Goal: Task Accomplishment & Management: Manage account settings

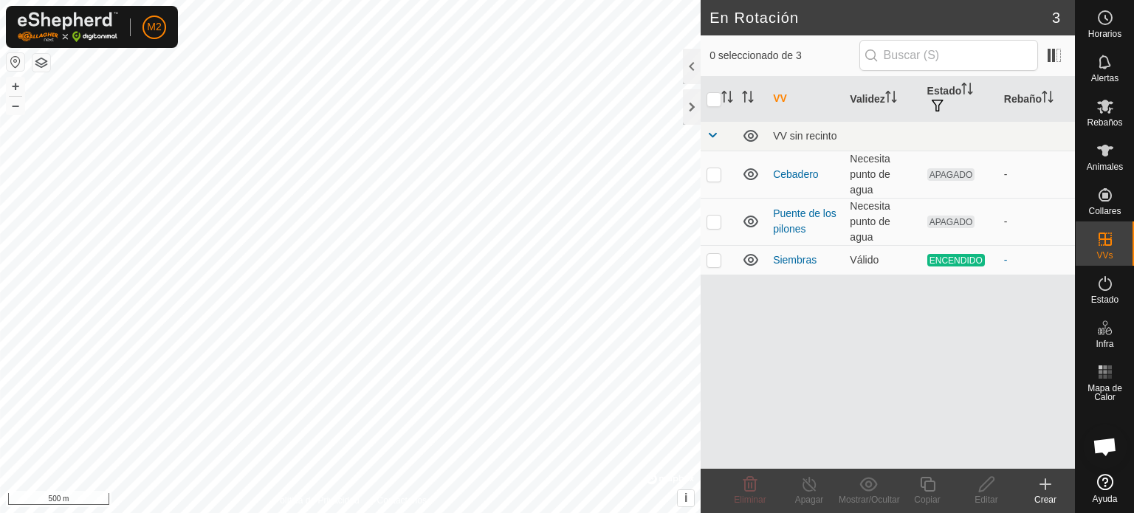
scroll to position [1393, 0]
click at [1051, 486] on icon at bounding box center [1045, 484] width 18 height 18
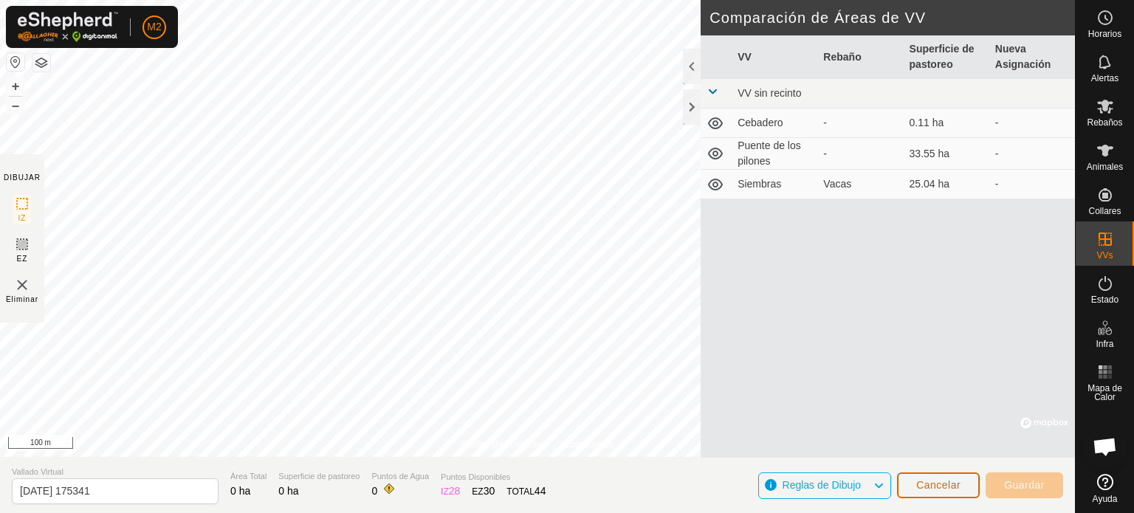
click at [912, 477] on button "Cancelar" at bounding box center [938, 485] width 83 height 26
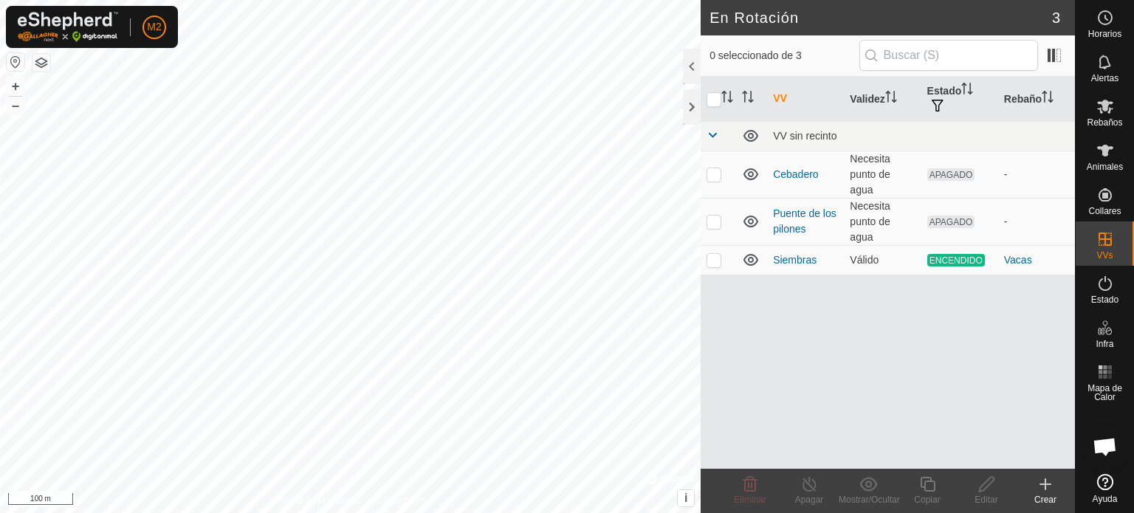
click at [1044, 492] on icon at bounding box center [1045, 484] width 18 height 18
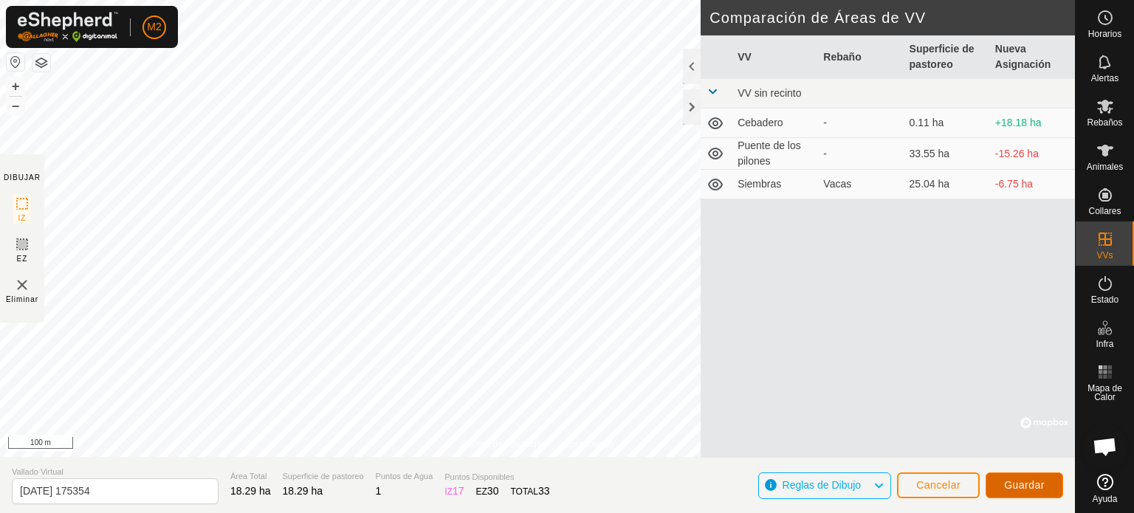
click at [999, 480] on button "Guardar" at bounding box center [1023, 485] width 77 height 26
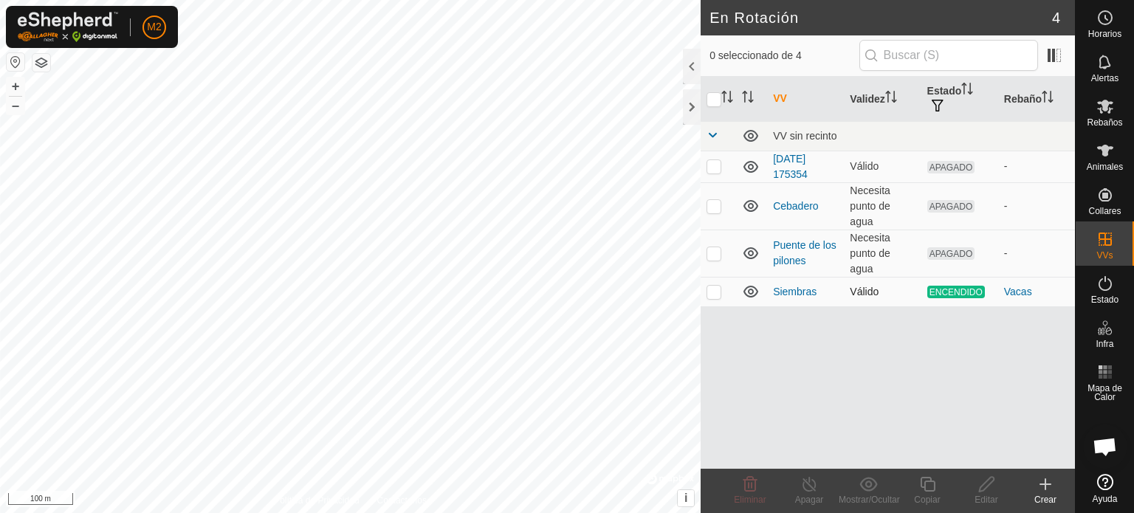
click at [711, 292] on p-checkbox at bounding box center [713, 292] width 15 height 12
checkbox input "true"
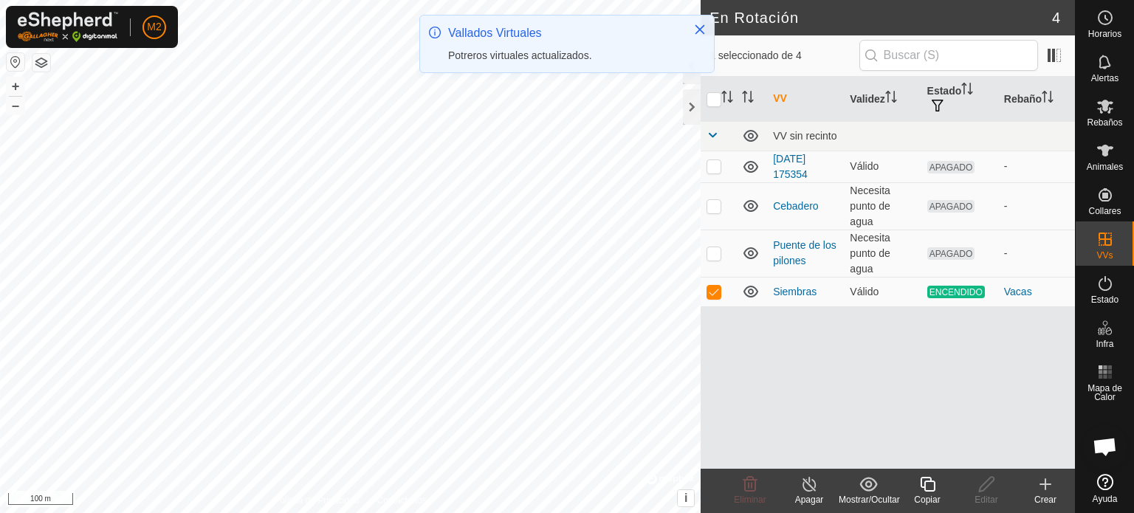
click at [812, 483] on icon at bounding box center [809, 484] width 18 height 18
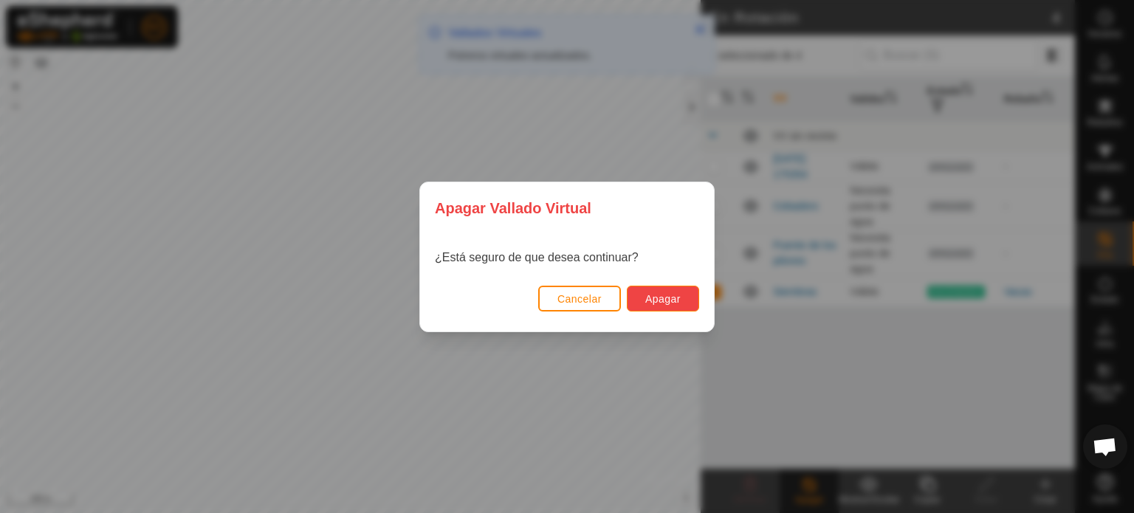
click at [659, 296] on span "Apagar" at bounding box center [662, 299] width 35 height 12
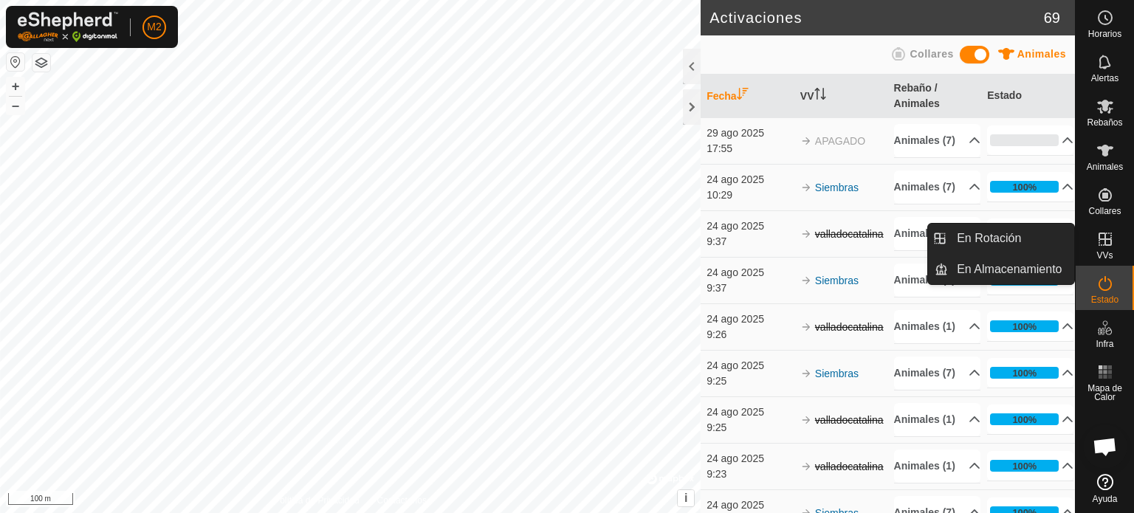
click at [1094, 244] on es-virtualpaddocks-svg-icon at bounding box center [1105, 239] width 27 height 24
click at [1108, 244] on icon at bounding box center [1104, 238] width 13 height 13
click at [1038, 242] on link "En Rotación" at bounding box center [1011, 239] width 126 height 30
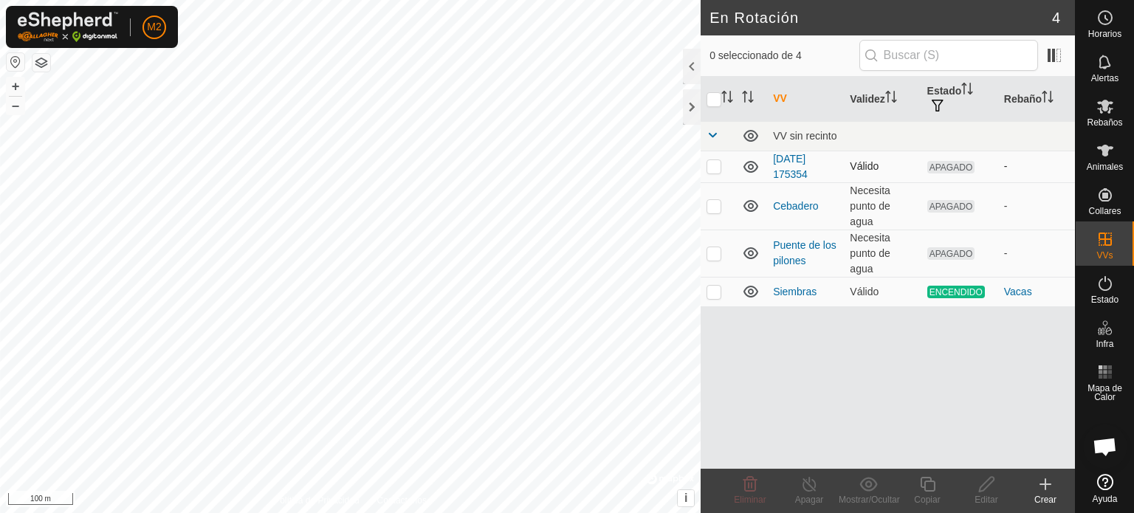
click at [714, 166] on p-checkbox at bounding box center [713, 166] width 15 height 12
checkbox input "true"
click at [865, 187] on div "En Rotación 4 1 seleccionado de 4 VV Validez Estado Rebaño VV sin recinto [DATE…" at bounding box center [537, 256] width 1075 height 513
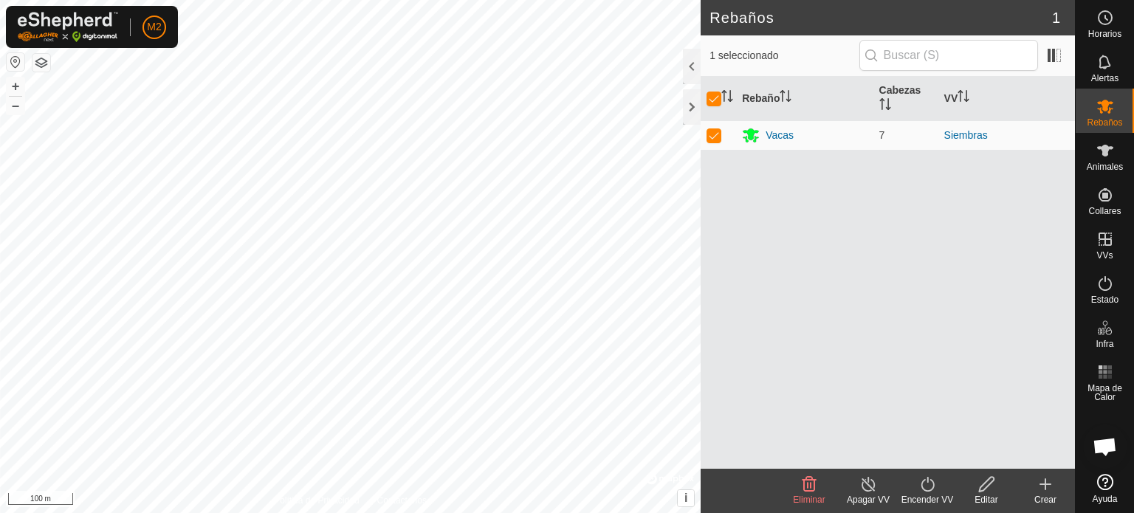
click at [923, 488] on icon at bounding box center [927, 484] width 18 height 18
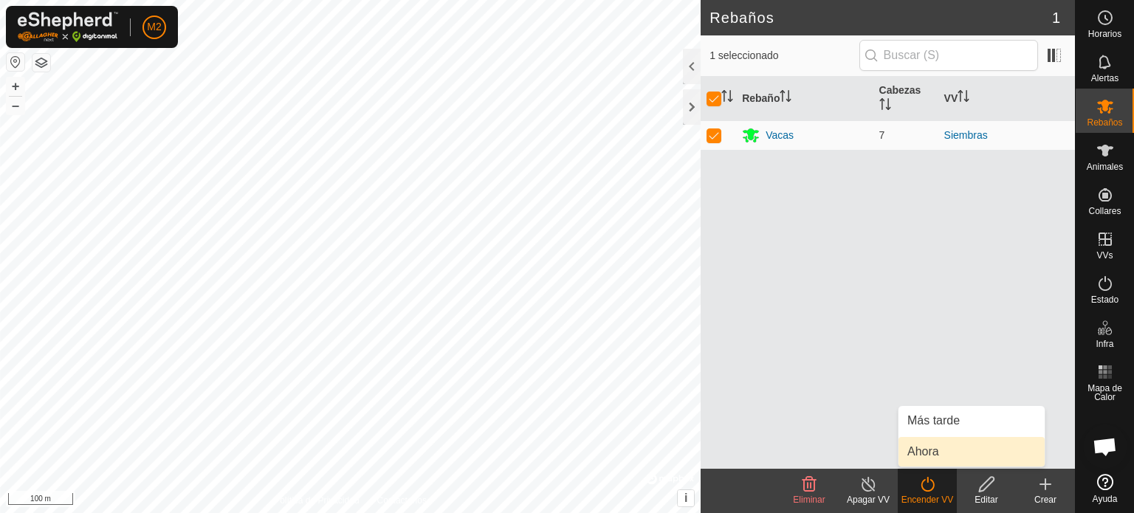
click at [922, 457] on link "Ahora" at bounding box center [971, 452] width 146 height 30
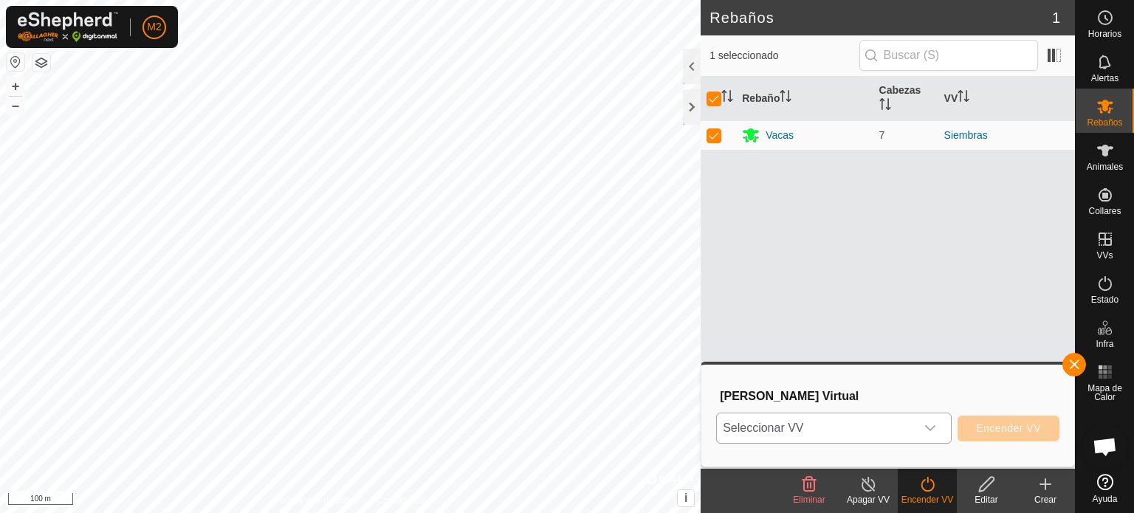
click at [931, 420] on div "dropdown trigger" at bounding box center [930, 428] width 30 height 30
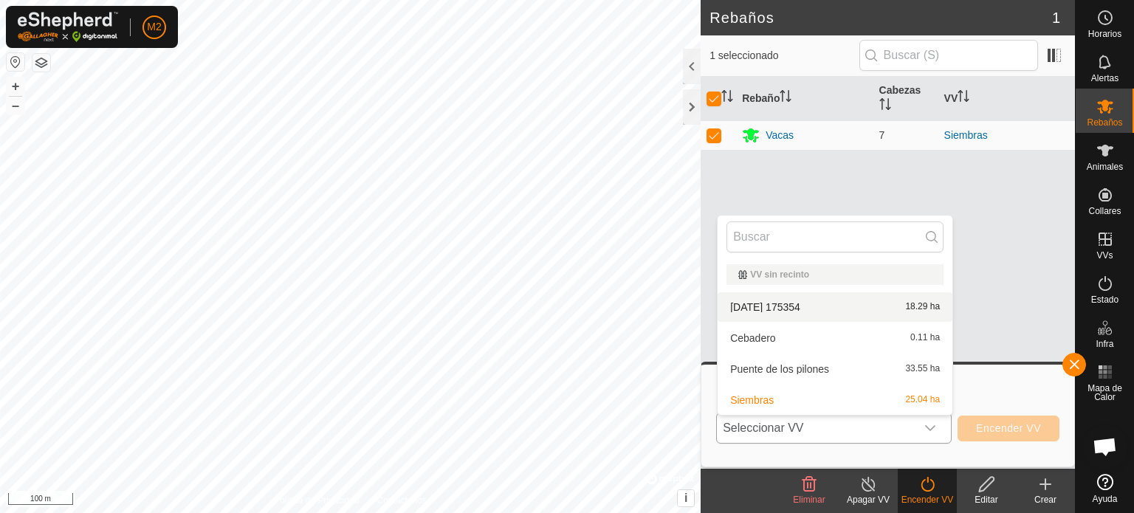
click at [831, 310] on li "[DATE] 175354 18.29 ha" at bounding box center [834, 307] width 235 height 30
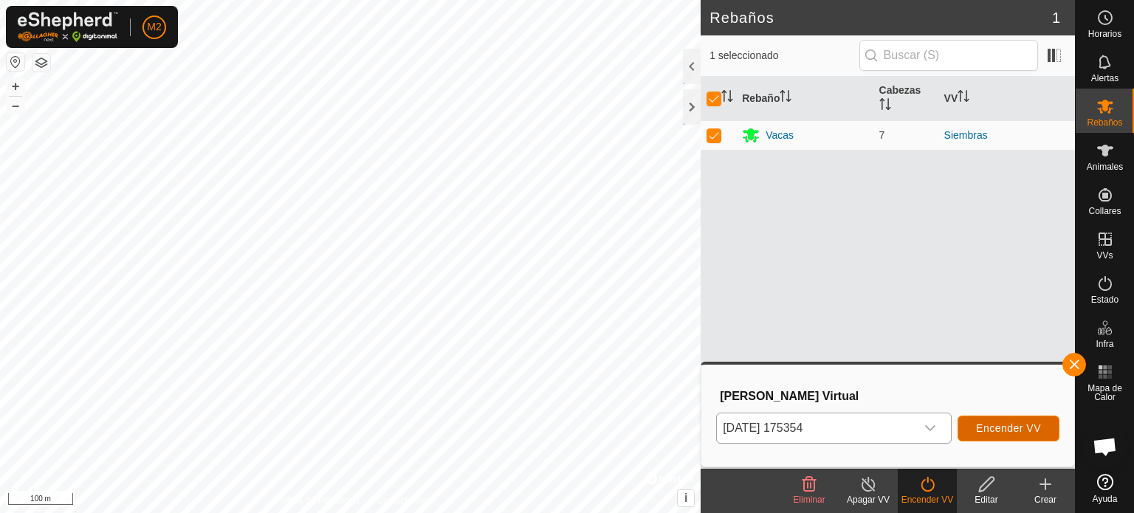
click at [993, 430] on span "Encender VV" at bounding box center [1008, 428] width 65 height 12
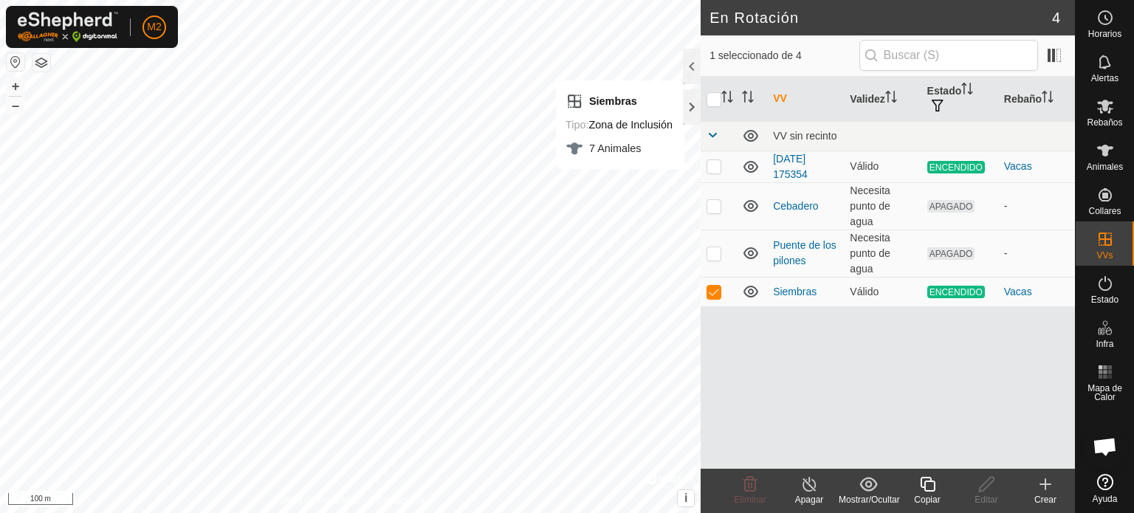
click at [806, 489] on icon at bounding box center [809, 484] width 18 height 18
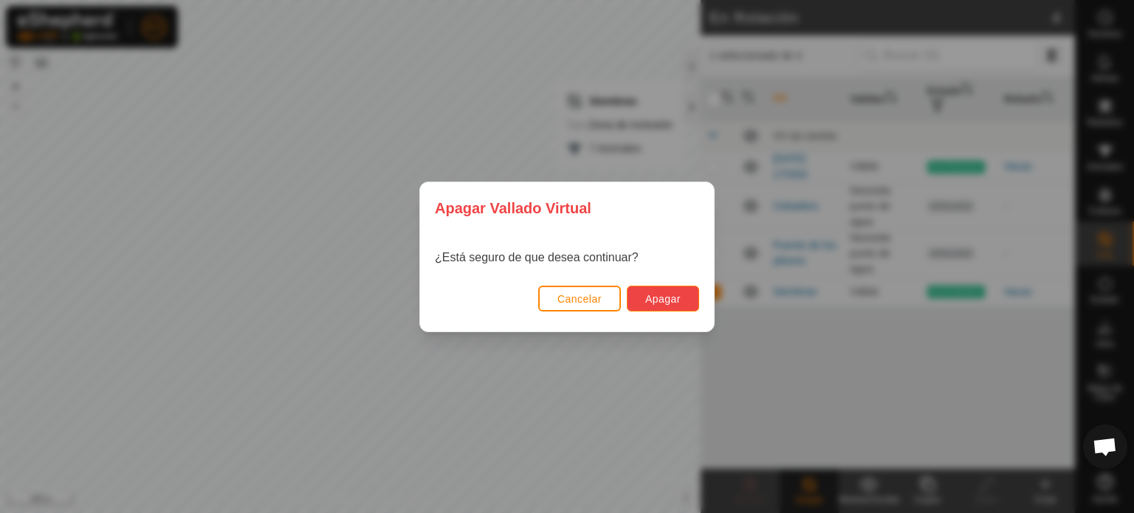
click at [669, 301] on span "Apagar" at bounding box center [662, 299] width 35 height 12
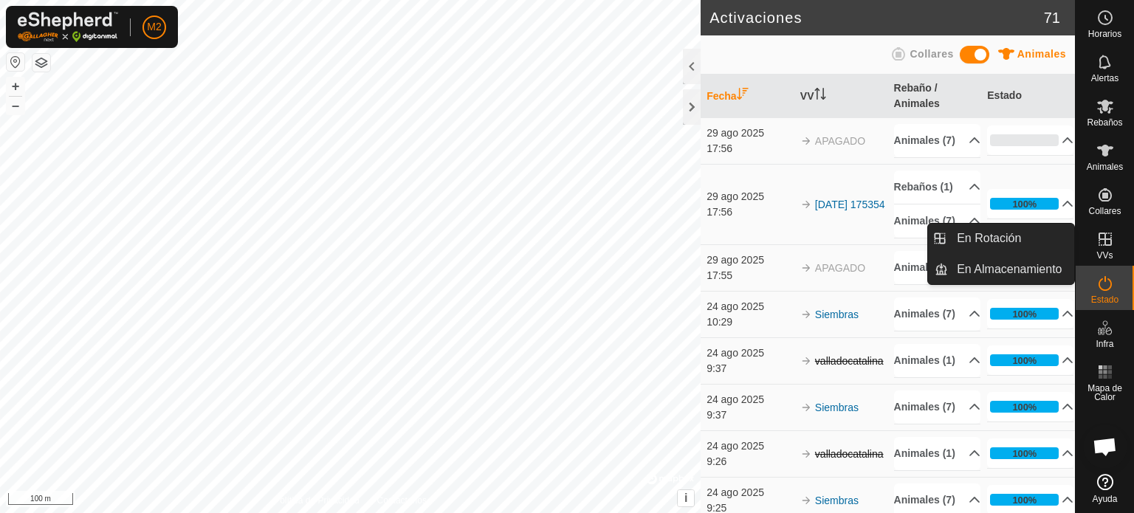
drag, startPoint x: 1091, startPoint y: 258, endPoint x: 1104, endPoint y: 232, distance: 28.4
click at [1104, 232] on icon at bounding box center [1105, 239] width 18 height 18
click at [1044, 233] on link "En Rotación" at bounding box center [1011, 239] width 126 height 30
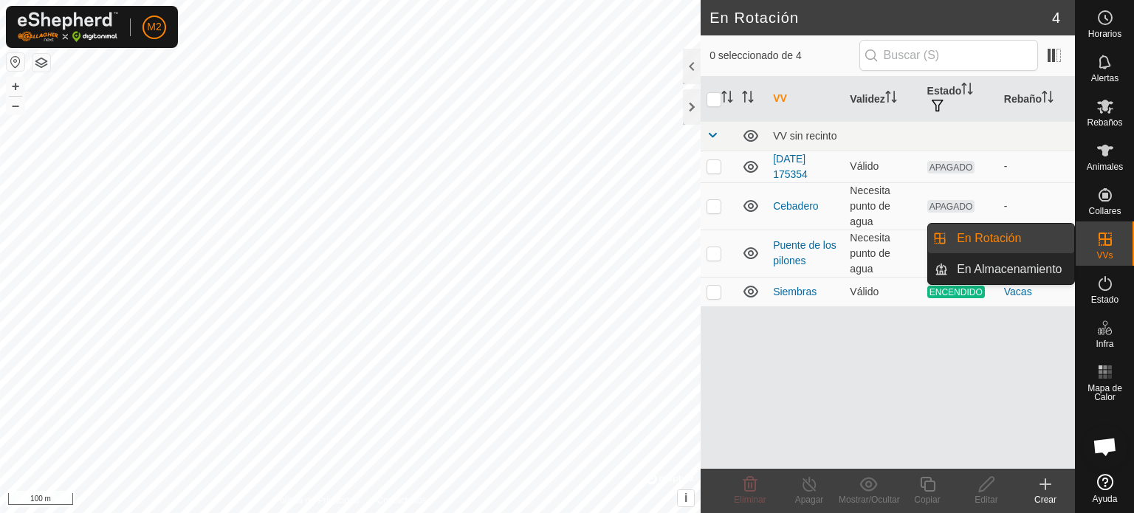
click at [1030, 238] on link "En Rotación" at bounding box center [1011, 239] width 126 height 30
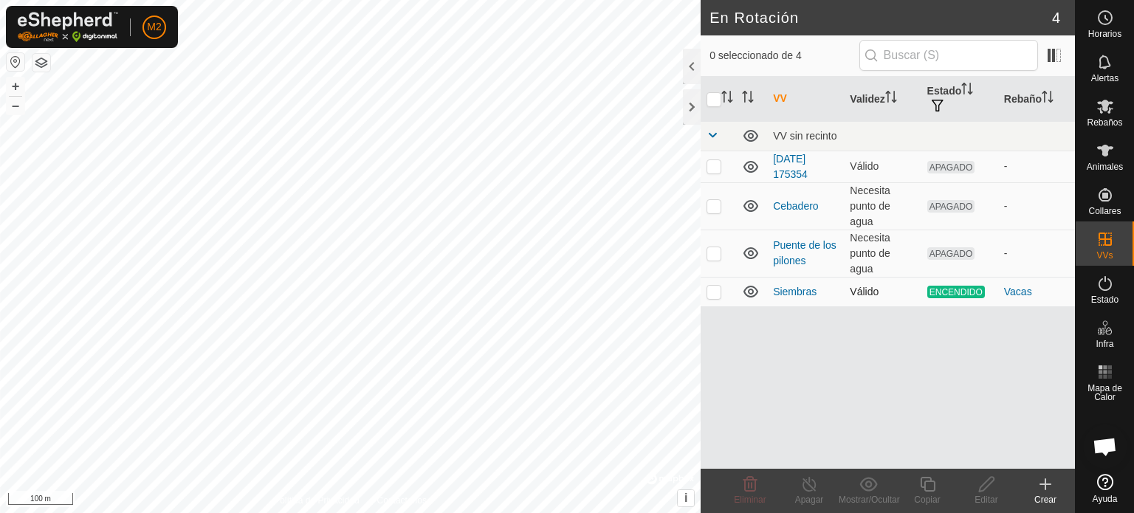
click at [711, 295] on p-checkbox at bounding box center [713, 292] width 15 height 12
checkbox input "true"
click at [711, 170] on p-checkbox at bounding box center [713, 166] width 15 height 12
checkbox input "true"
click at [711, 293] on p-checkbox at bounding box center [713, 292] width 15 height 12
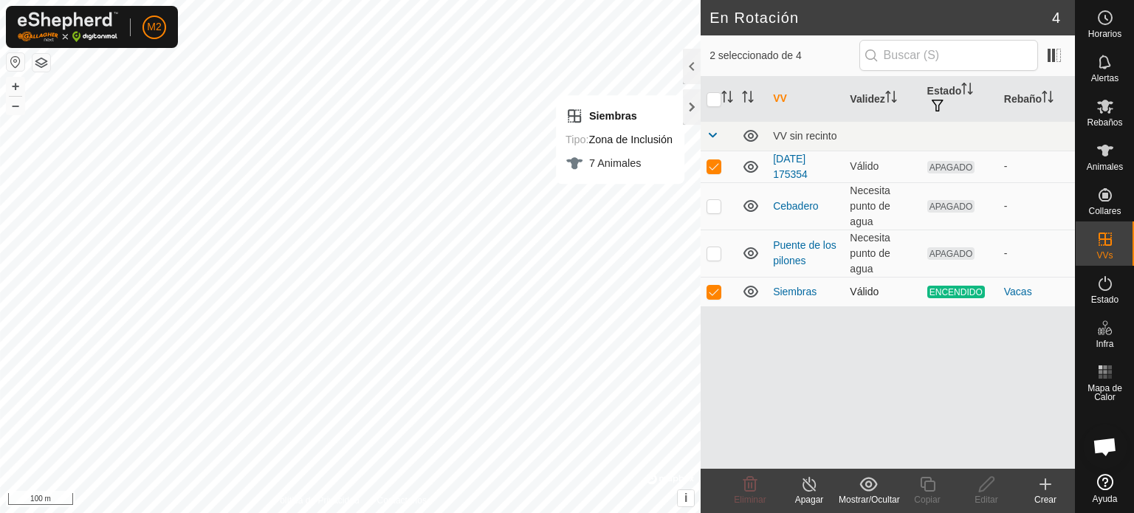
checkbox input "false"
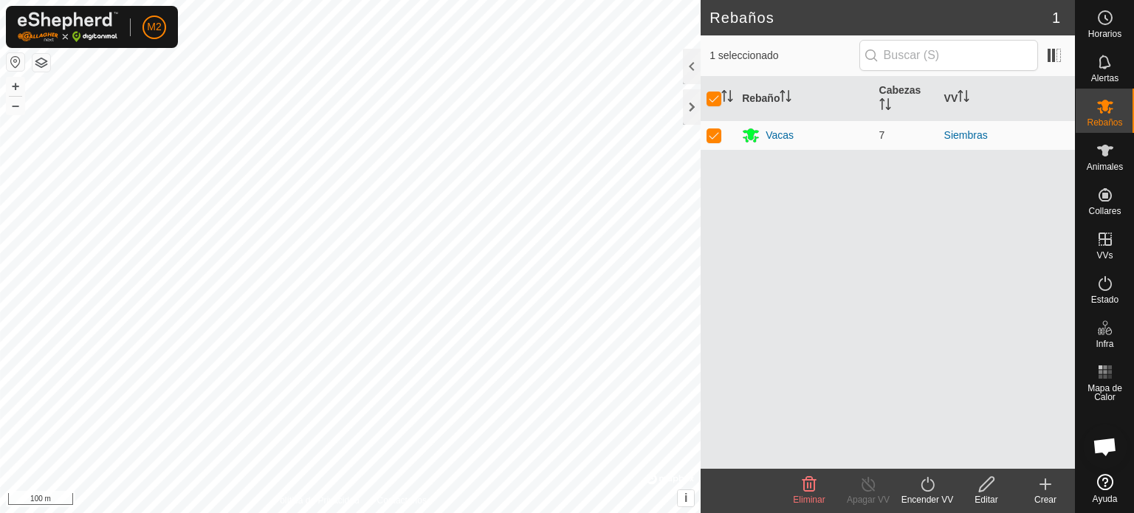
click at [930, 492] on icon at bounding box center [927, 484] width 18 height 18
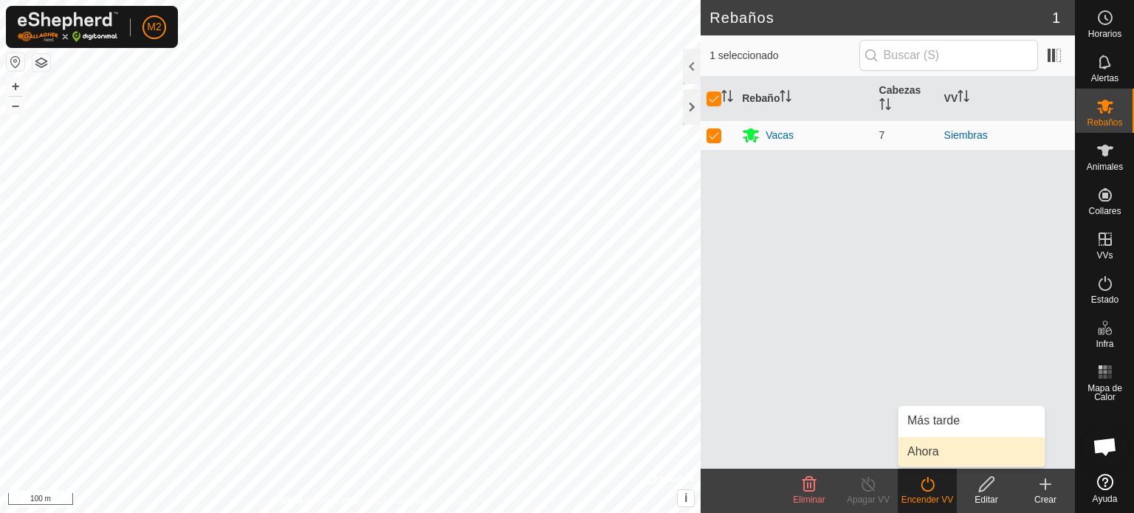
click at [939, 448] on link "Ahora" at bounding box center [971, 452] width 146 height 30
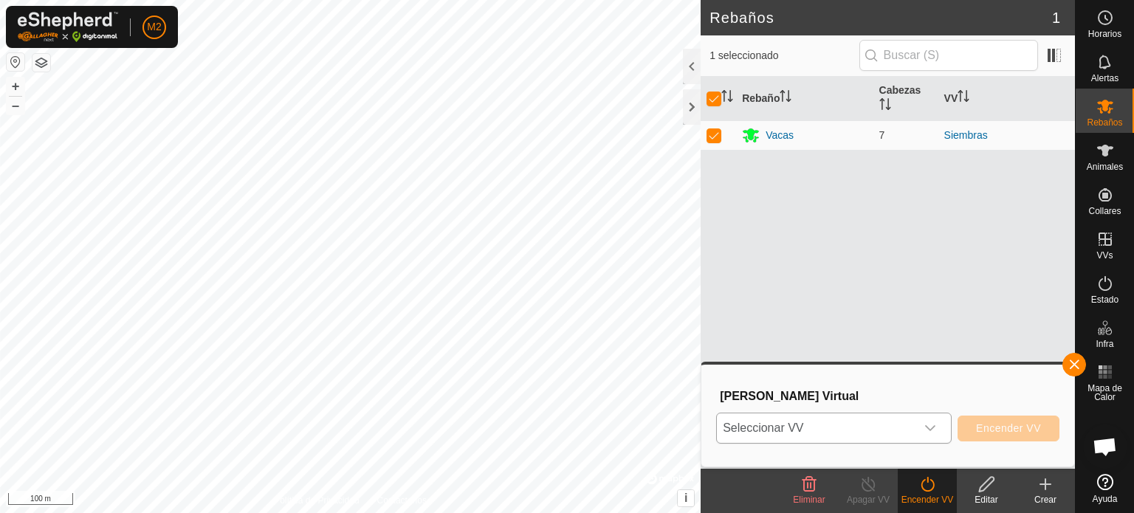
click at [928, 427] on icon "dropdown trigger" at bounding box center [930, 428] width 12 height 12
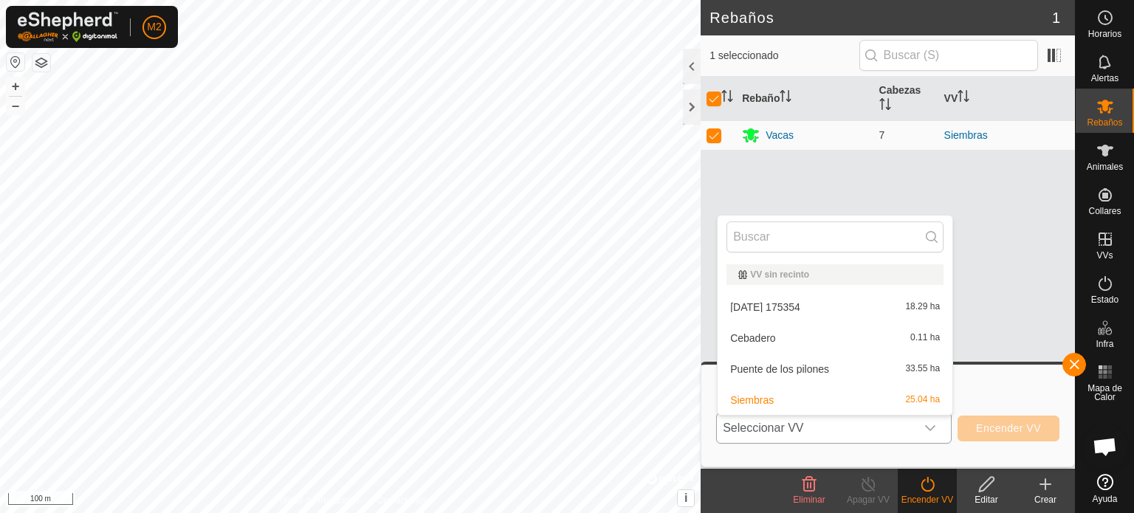
click at [812, 309] on li "[DATE] 175354 18.29 ha" at bounding box center [834, 307] width 235 height 30
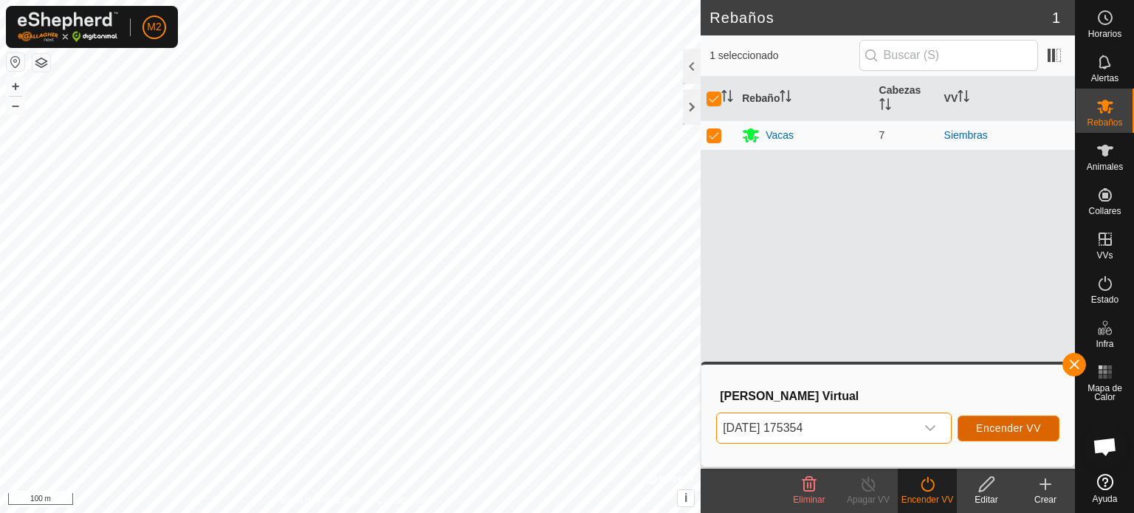
click at [977, 422] on span "Encender VV" at bounding box center [1008, 428] width 65 height 12
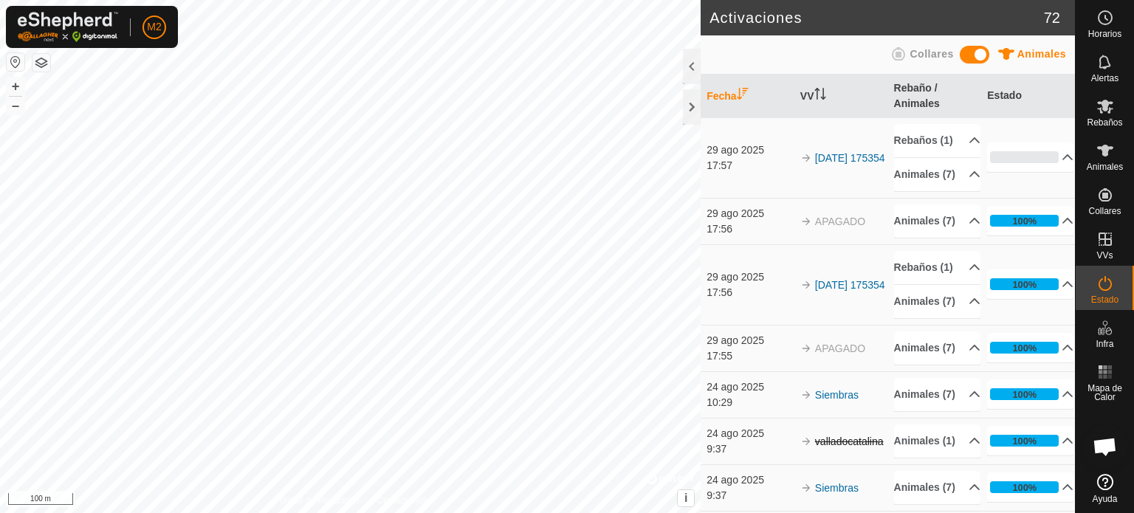
click at [906, 61] on icon at bounding box center [898, 54] width 18 height 18
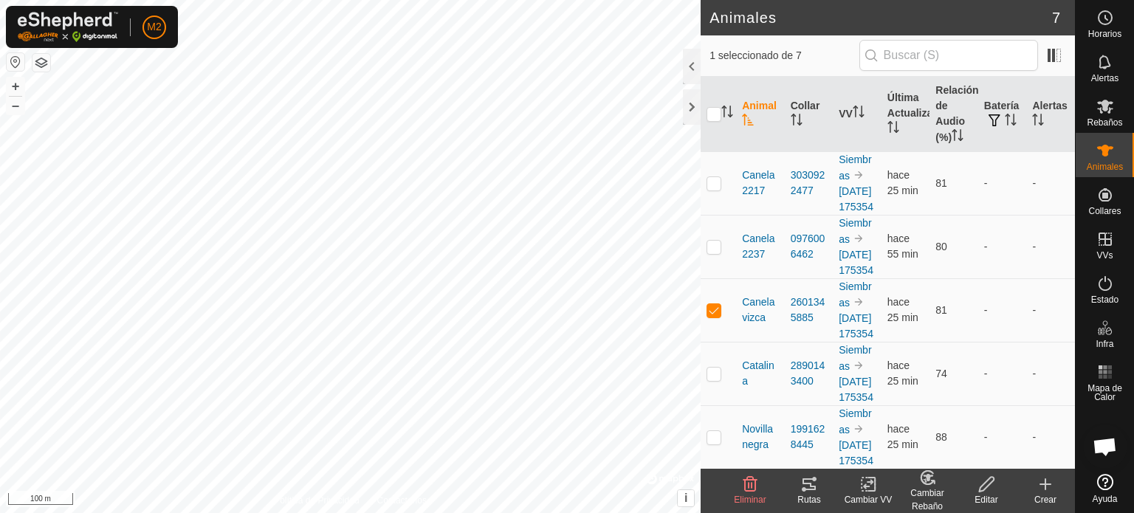
click at [804, 487] on icon at bounding box center [804, 489] width 4 height 4
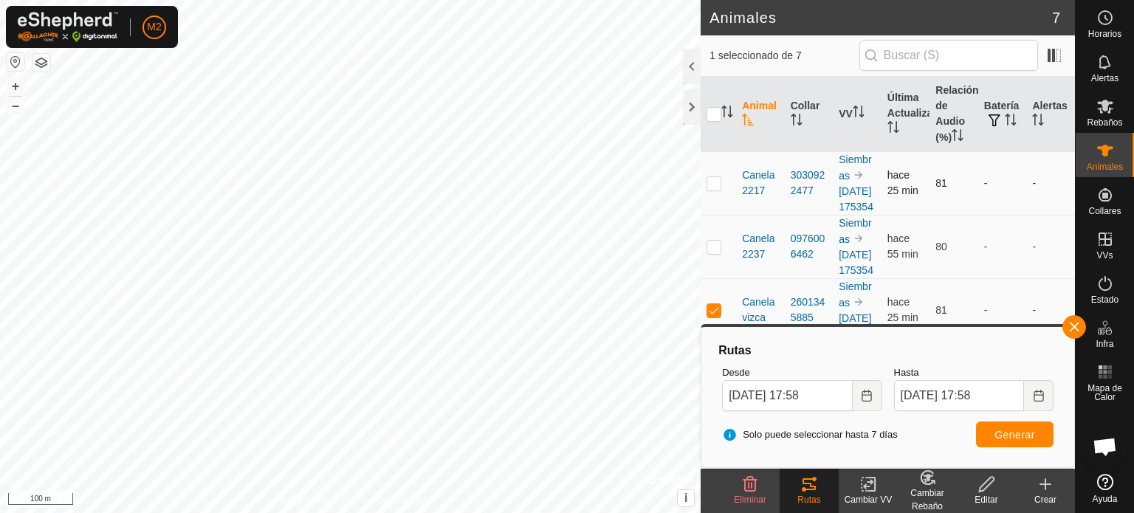
click at [710, 189] on p-checkbox at bounding box center [713, 183] width 15 height 12
checkbox input "true"
click at [1072, 327] on button "button" at bounding box center [1074, 327] width 24 height 24
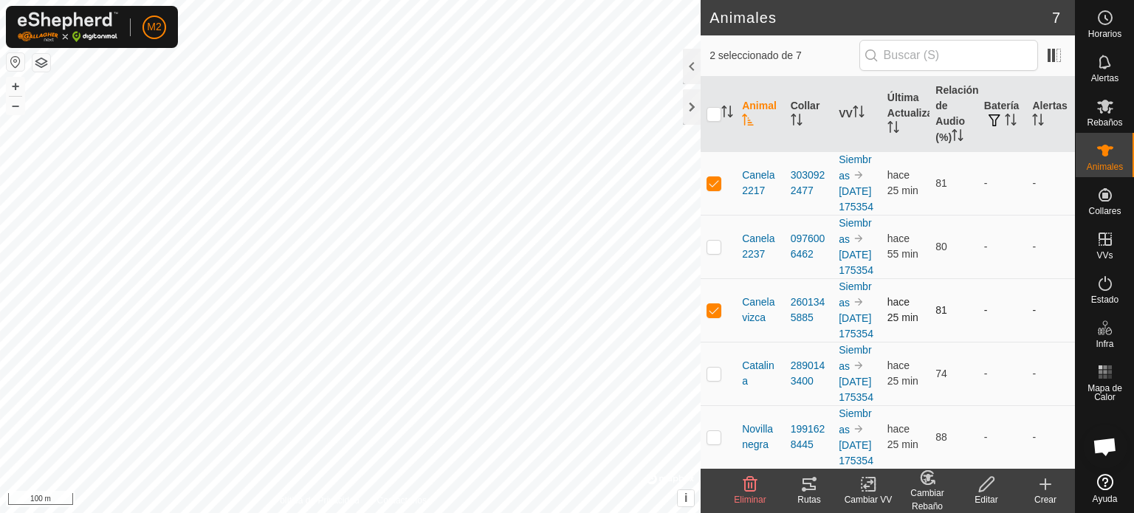
click at [714, 340] on td at bounding box center [717, 309] width 35 height 63
checkbox input "false"
click at [806, 489] on icon at bounding box center [808, 484] width 13 height 12
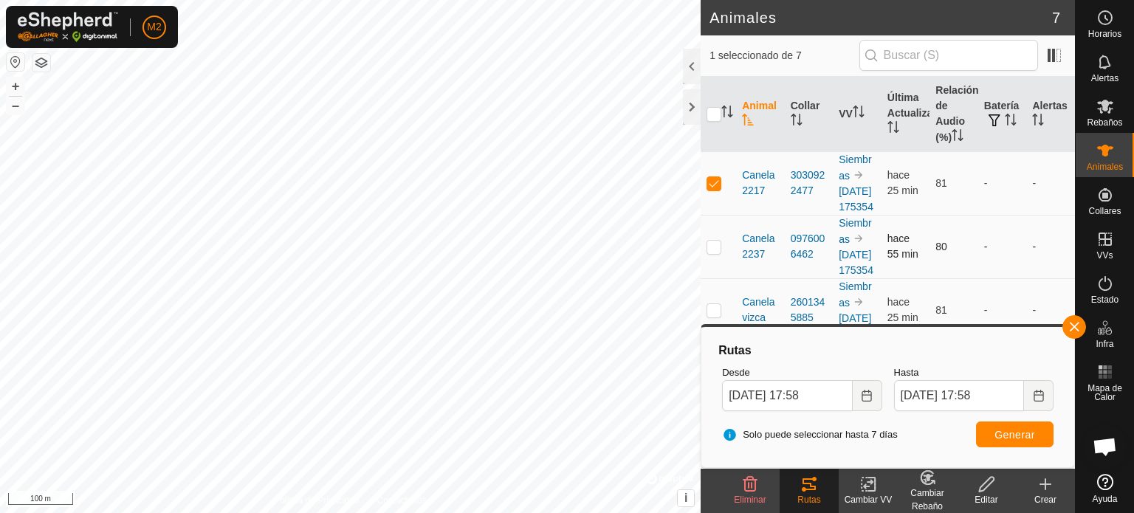
click at [709, 252] on p-checkbox at bounding box center [713, 247] width 15 height 12
checkbox input "true"
click at [712, 189] on p-checkbox at bounding box center [713, 183] width 15 height 12
checkbox input "false"
click at [984, 434] on button "Generar" at bounding box center [1014, 434] width 77 height 26
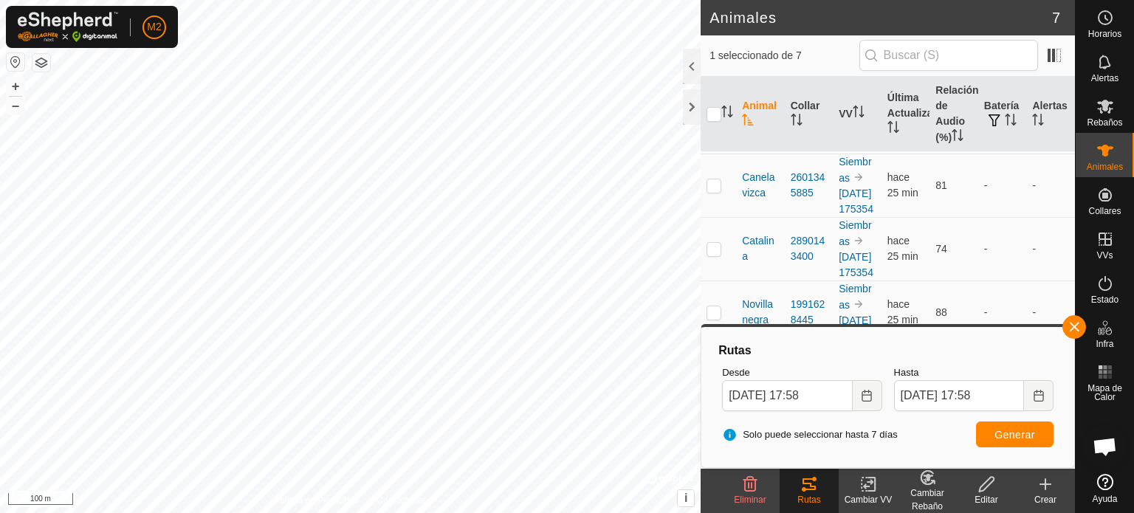
scroll to position [128, 0]
click at [708, 252] on p-checkbox at bounding box center [713, 246] width 15 height 12
checkbox input "true"
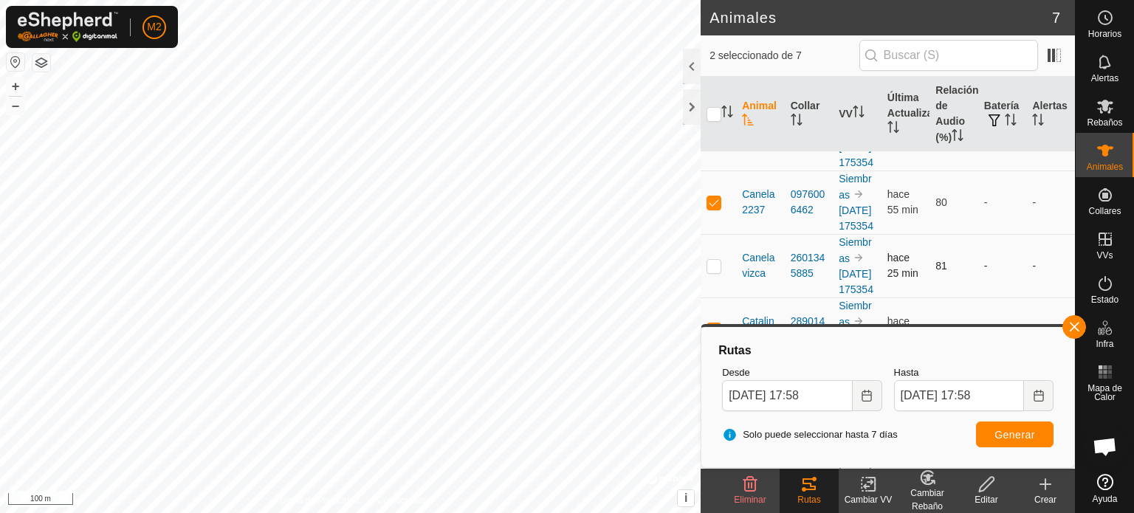
scroll to position [23, 0]
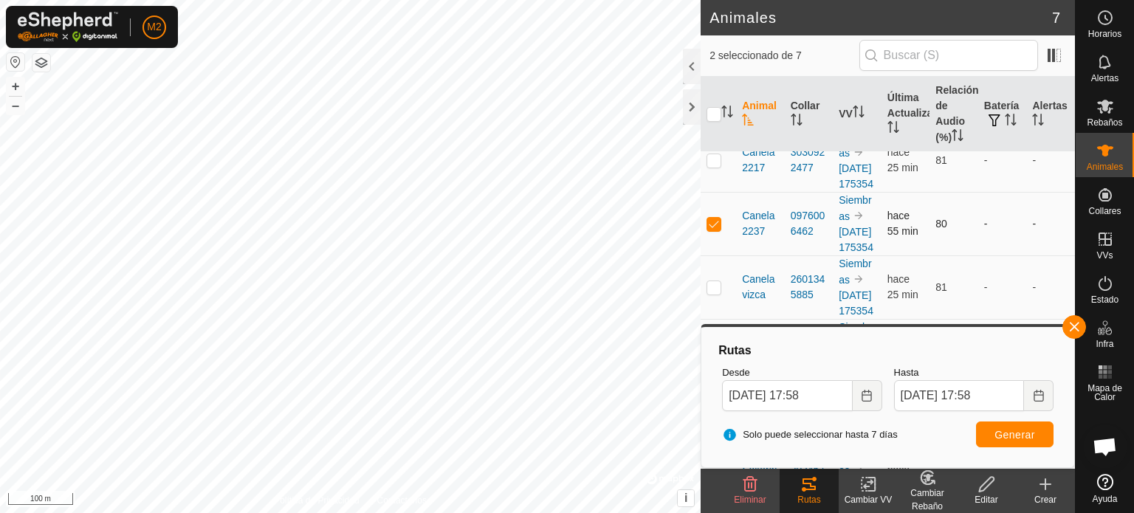
click at [717, 230] on p-checkbox at bounding box center [713, 224] width 15 height 12
checkbox input "false"
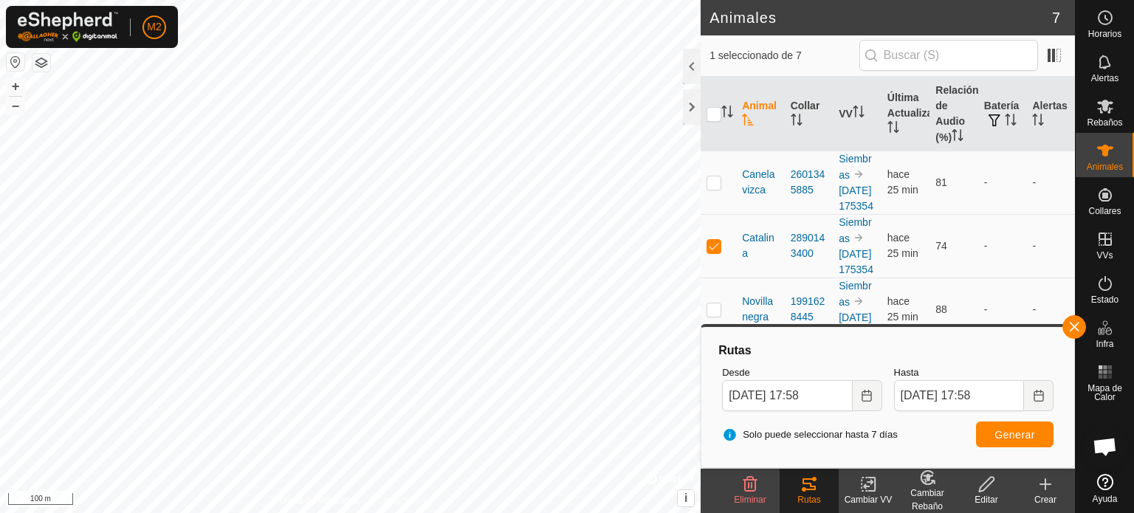
scroll to position [212, 0]
click at [1004, 431] on span "Generar" at bounding box center [1014, 435] width 41 height 12
click at [713, 303] on p-checkbox at bounding box center [713, 309] width 15 height 12
checkbox input "true"
click at [713, 240] on p-checkbox at bounding box center [713, 246] width 15 height 12
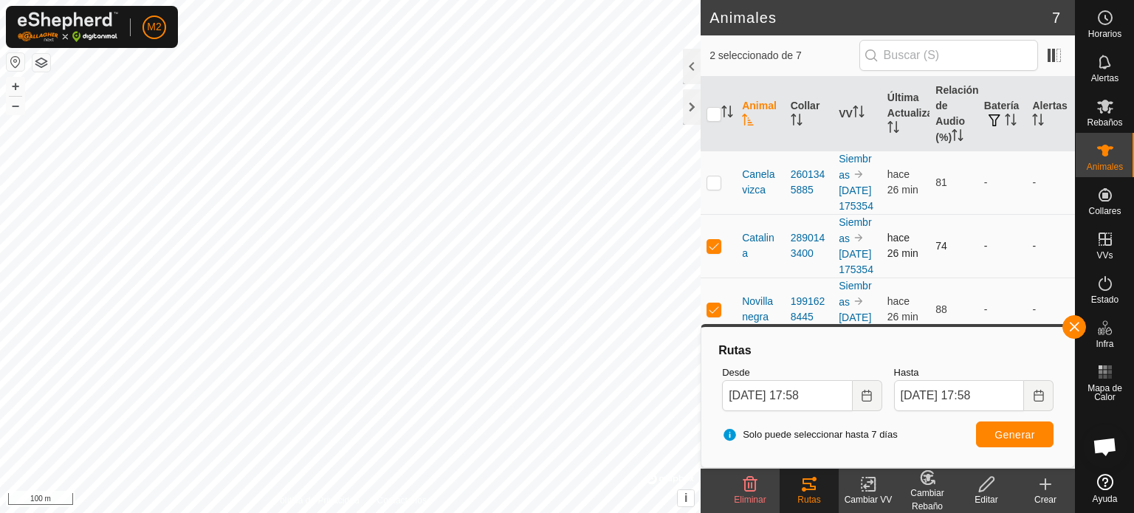
checkbox input "false"
click at [1000, 424] on button "Generar" at bounding box center [1014, 434] width 77 height 26
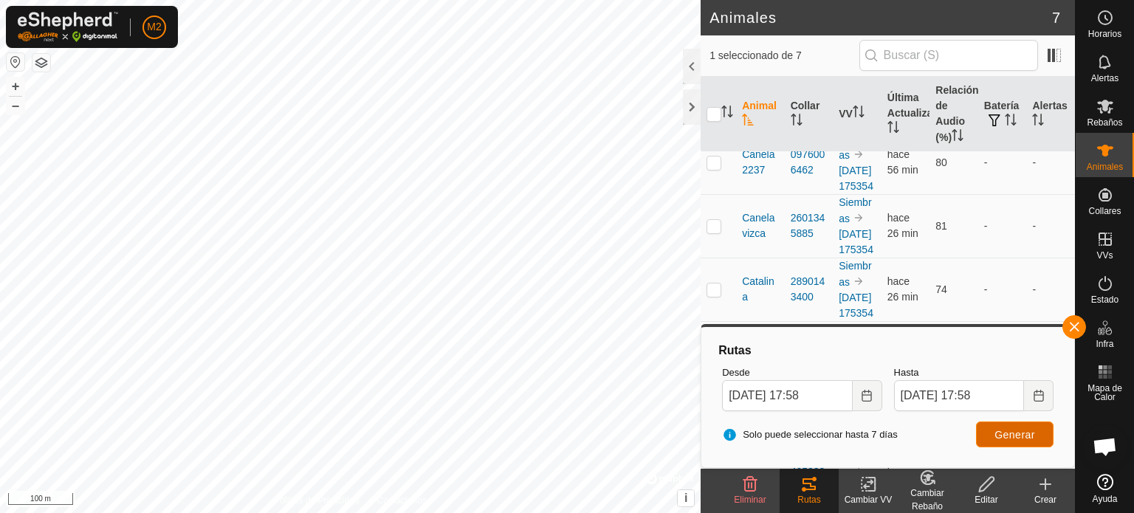
scroll to position [233, 0]
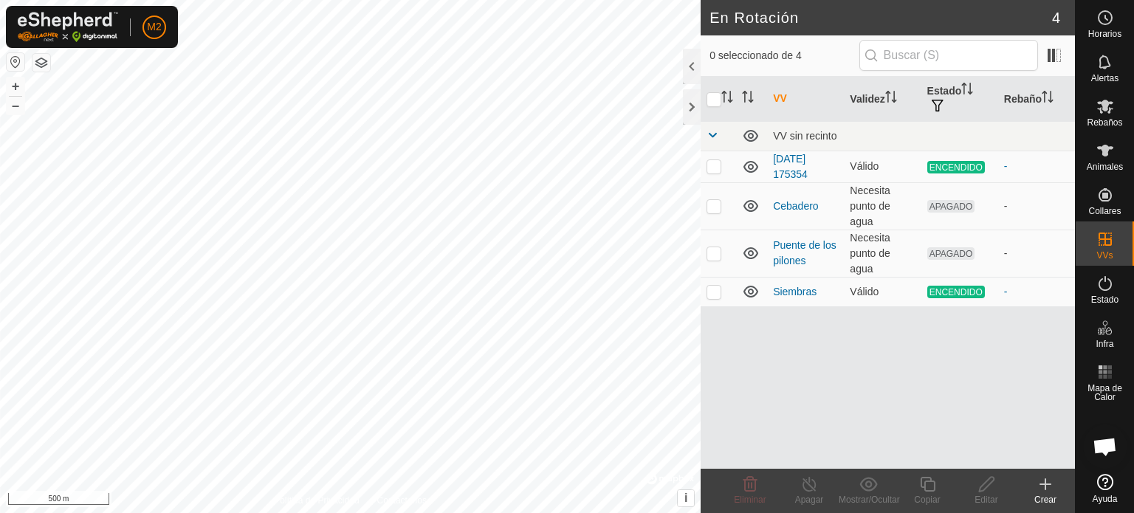
scroll to position [1393, 0]
checkbox input "true"
click at [712, 165] on p-checkbox at bounding box center [713, 166] width 15 height 12
checkbox input "true"
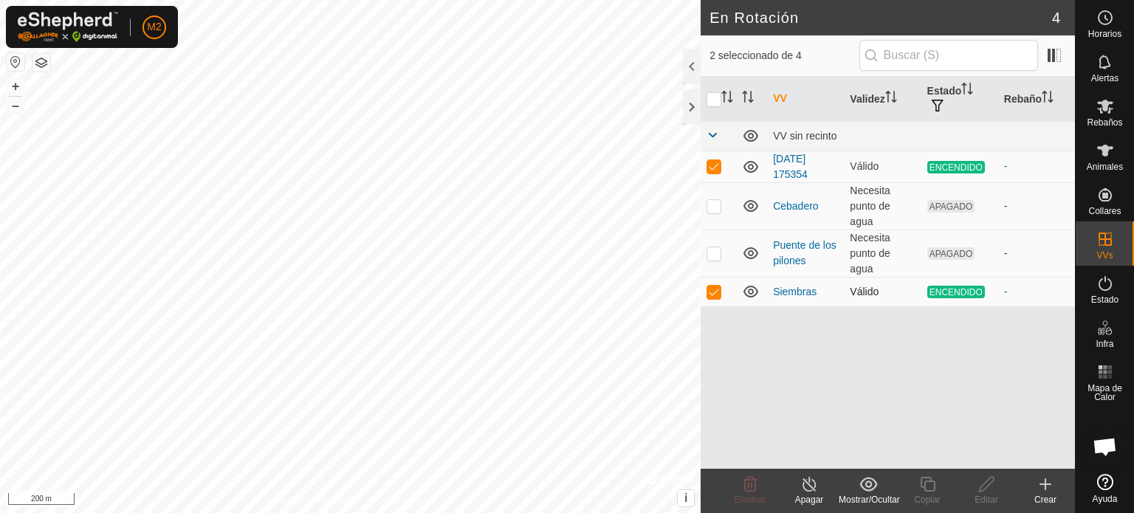
click at [707, 289] on p-checkbox at bounding box center [713, 292] width 15 height 12
checkbox input "false"
click at [807, 483] on icon at bounding box center [809, 484] width 18 height 18
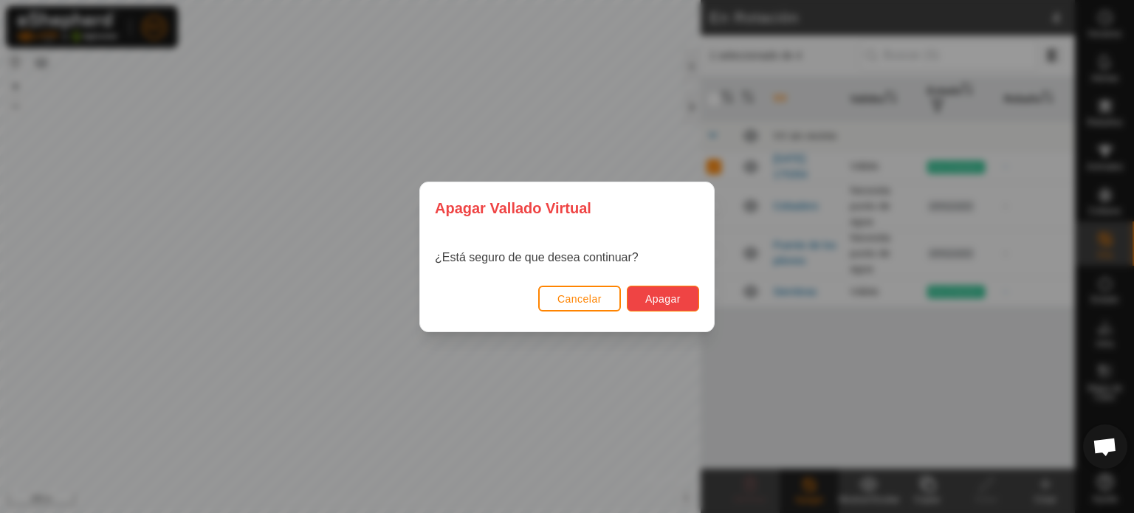
click at [683, 308] on button "Apagar" at bounding box center [663, 299] width 72 height 26
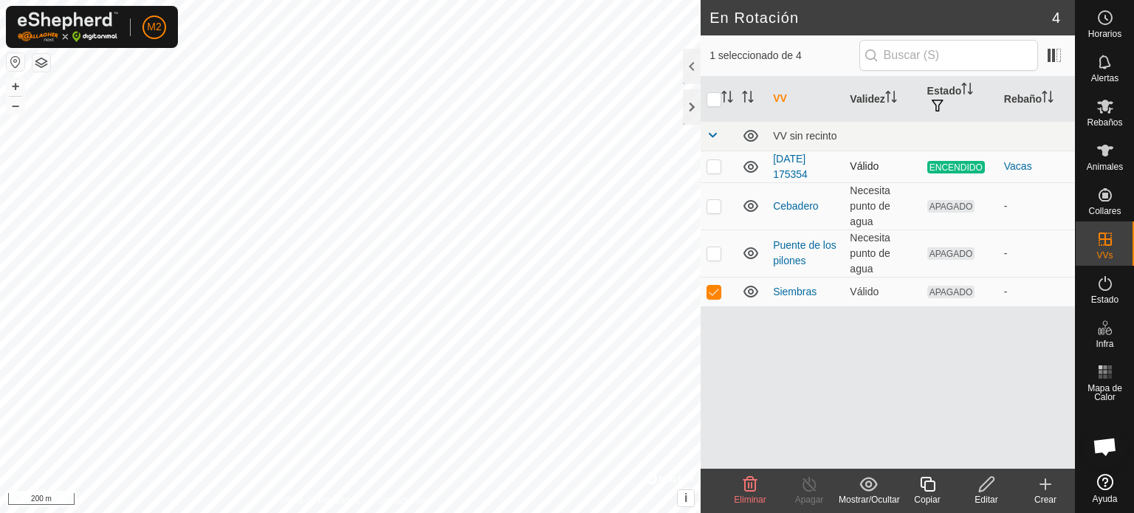
click at [718, 168] on p-checkbox at bounding box center [713, 166] width 15 height 12
checkbox input "true"
click at [807, 490] on icon at bounding box center [808, 484] width 13 height 15
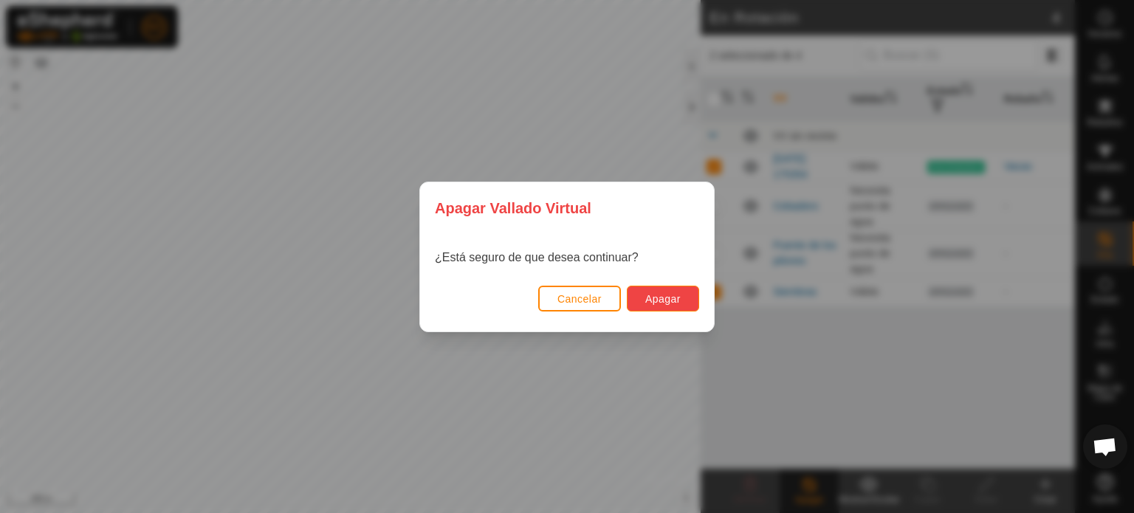
click at [670, 300] on span "Apagar" at bounding box center [662, 299] width 35 height 12
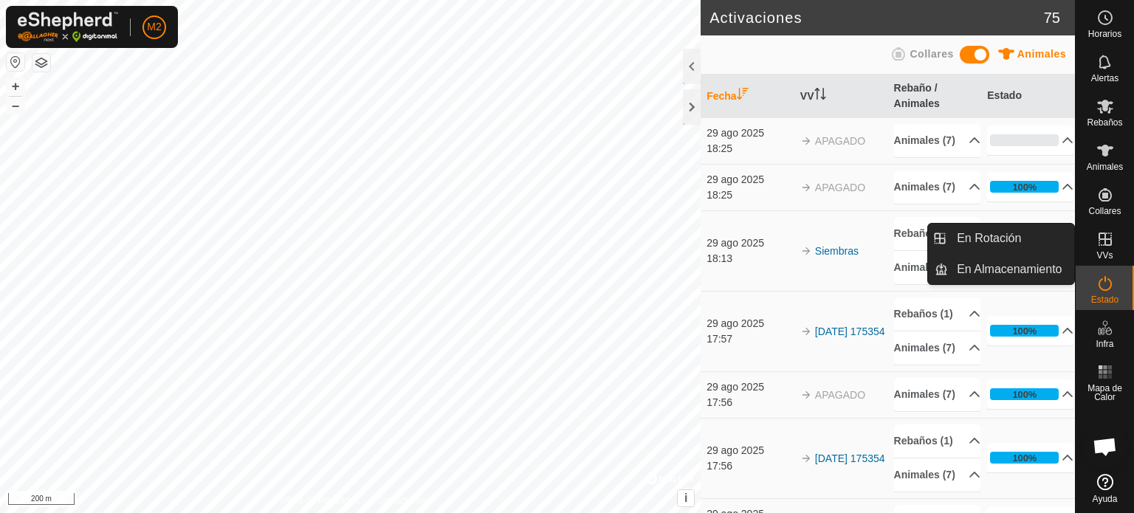
click at [1111, 235] on icon at bounding box center [1105, 239] width 18 height 18
click at [994, 235] on link "En Rotación" at bounding box center [1011, 239] width 126 height 30
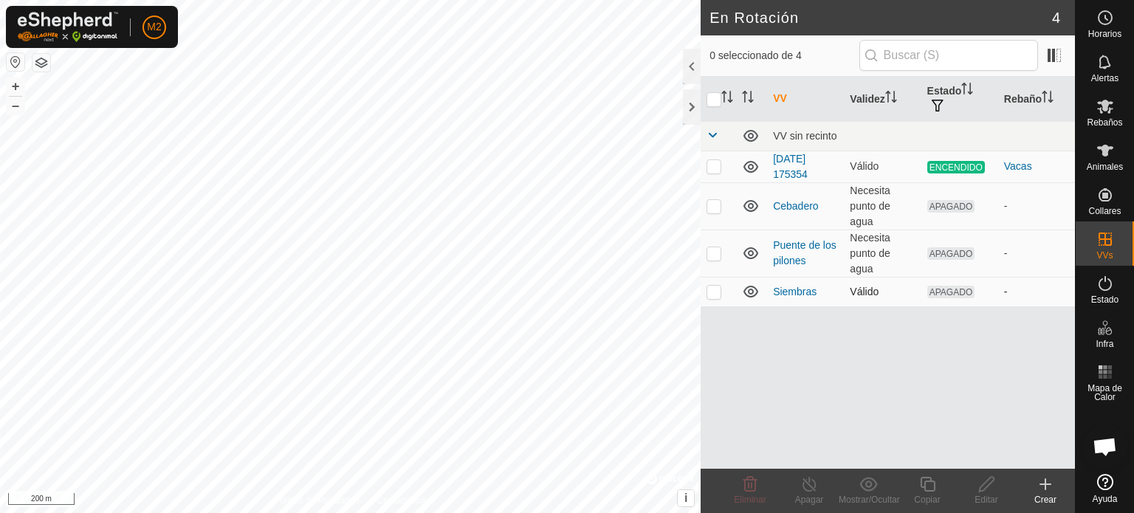
click at [720, 295] on p-checkbox at bounding box center [713, 292] width 15 height 12
checkbox input "true"
